Goal: Find specific page/section: Find specific page/section

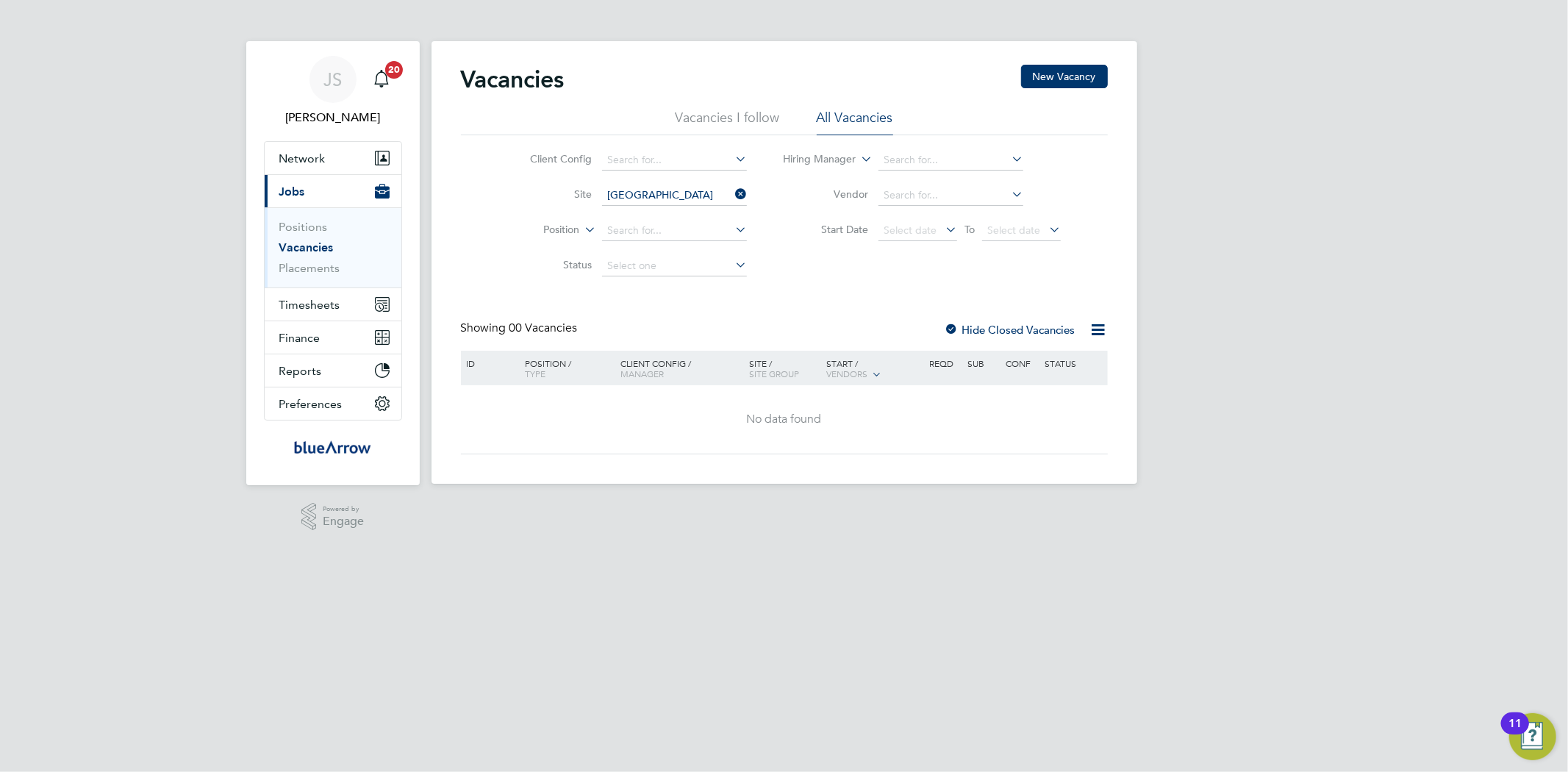
click at [732, 190] on icon at bounding box center [732, 194] width 0 height 20
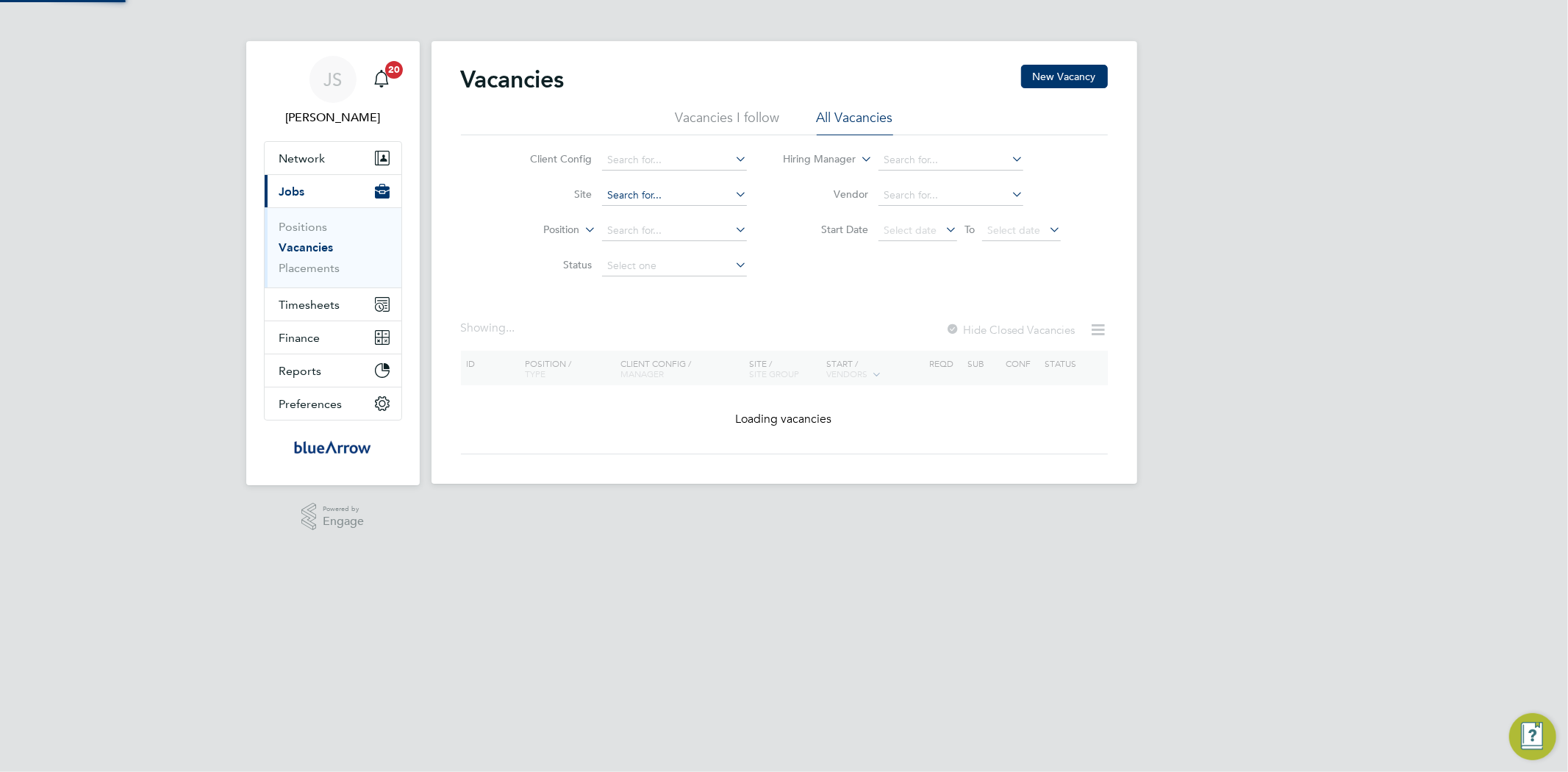
click at [652, 194] on input at bounding box center [675, 196] width 145 height 20
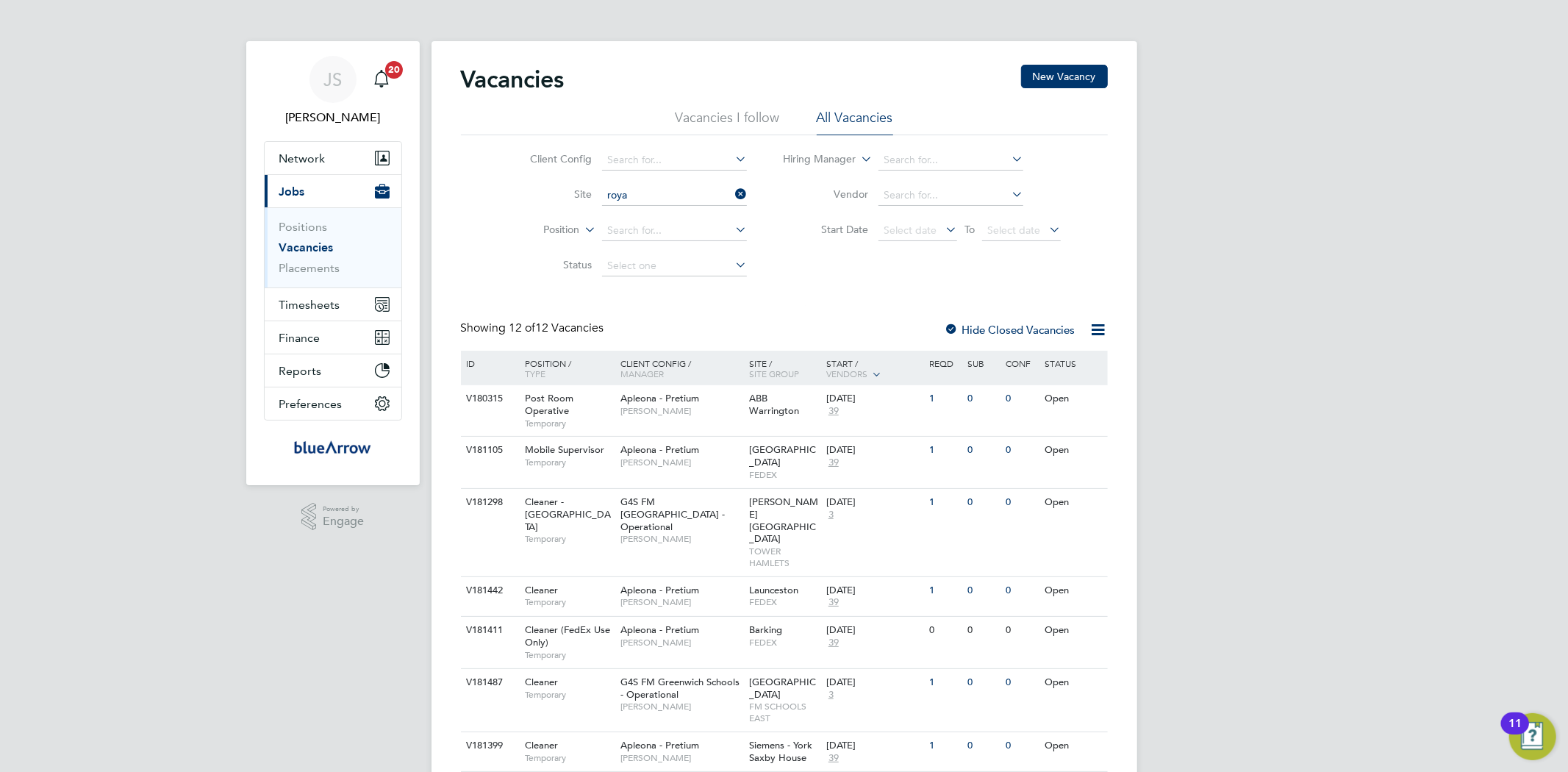
click at [700, 294] on li "[PERSON_NAME][GEOGRAPHIC_DATA] (RWBA) g4s" at bounding box center [704, 294] width 206 height 20
type input "Royal Wootton Basset Academy (RWBA) g4s"
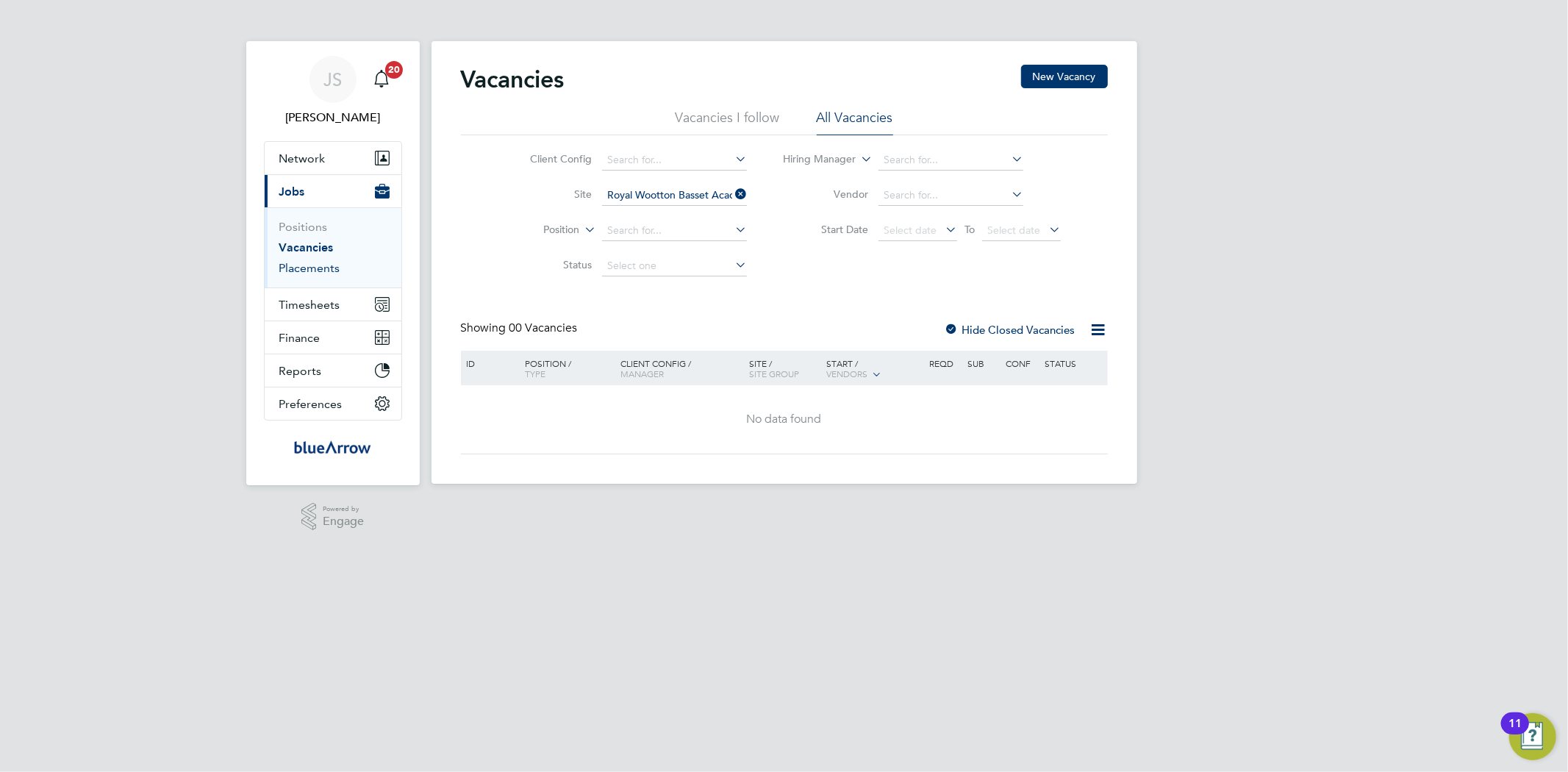
click at [320, 269] on link "Placements" at bounding box center [310, 267] width 61 height 14
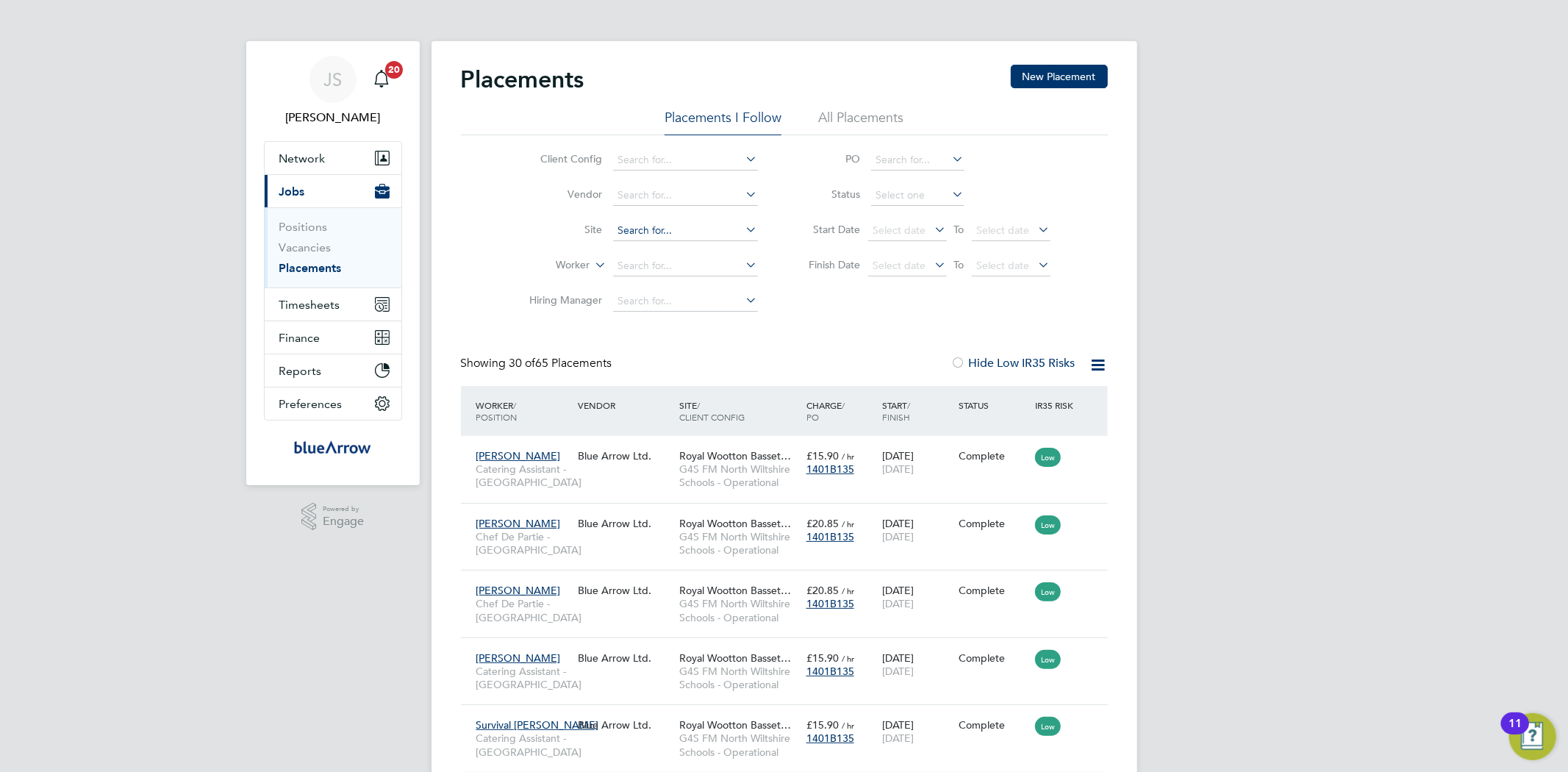
click at [630, 225] on input at bounding box center [686, 231] width 145 height 20
drag, startPoint x: 691, startPoint y: 230, endPoint x: 598, endPoint y: 221, distance: 93.4
click at [598, 221] on li "Site [PERSON_NAME]" at bounding box center [638, 231] width 277 height 35
click at [666, 254] on li "Royal Wootton Basset Academy ( RWB A) g4s" at bounding box center [700, 251] width 177 height 20
type input "Royal Wootton Basset Academy (RWBA) g4s"
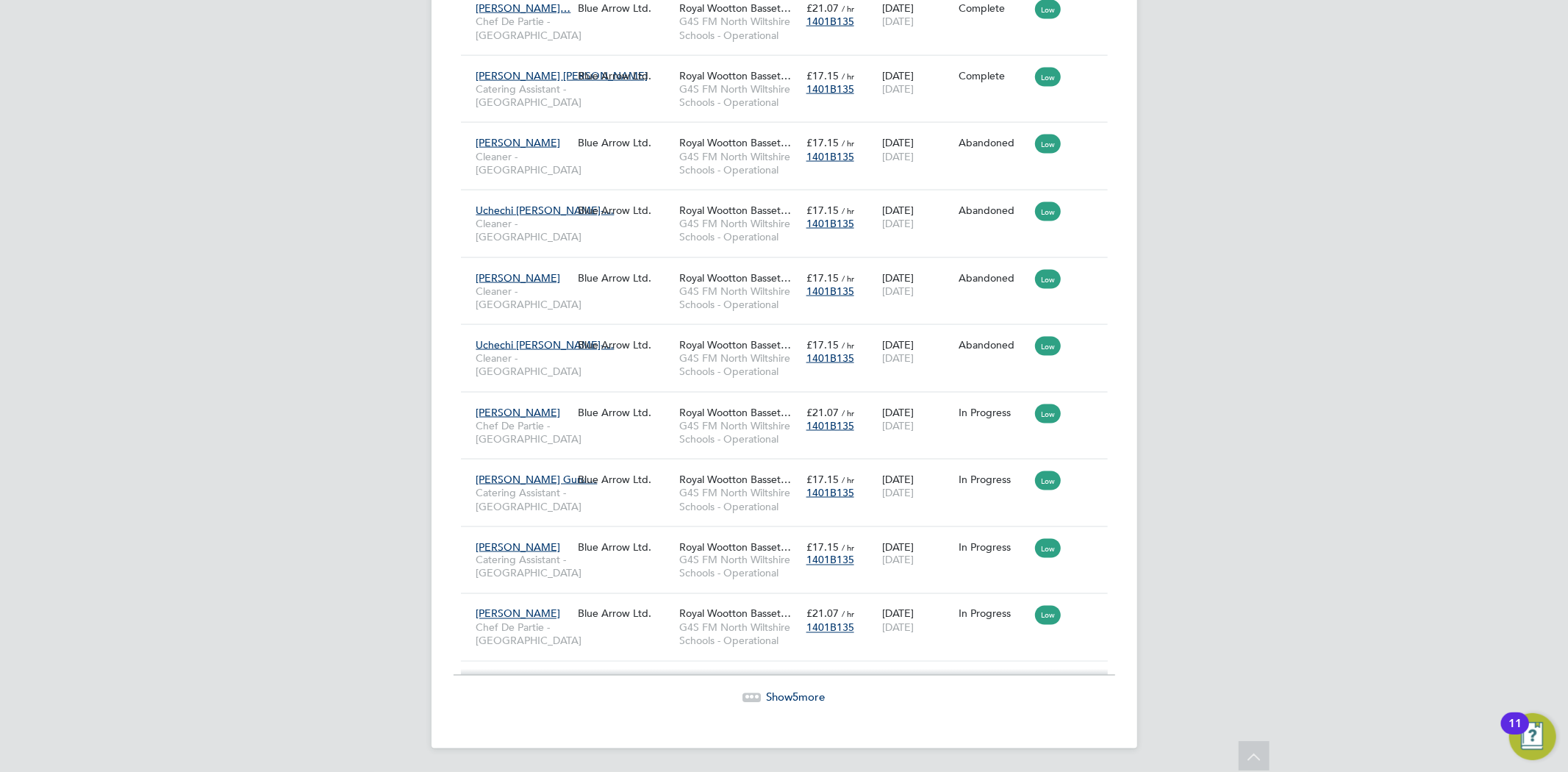
click at [809, 700] on span "Show 5 more" at bounding box center [796, 697] width 59 height 14
